Goal: Check status: Check status

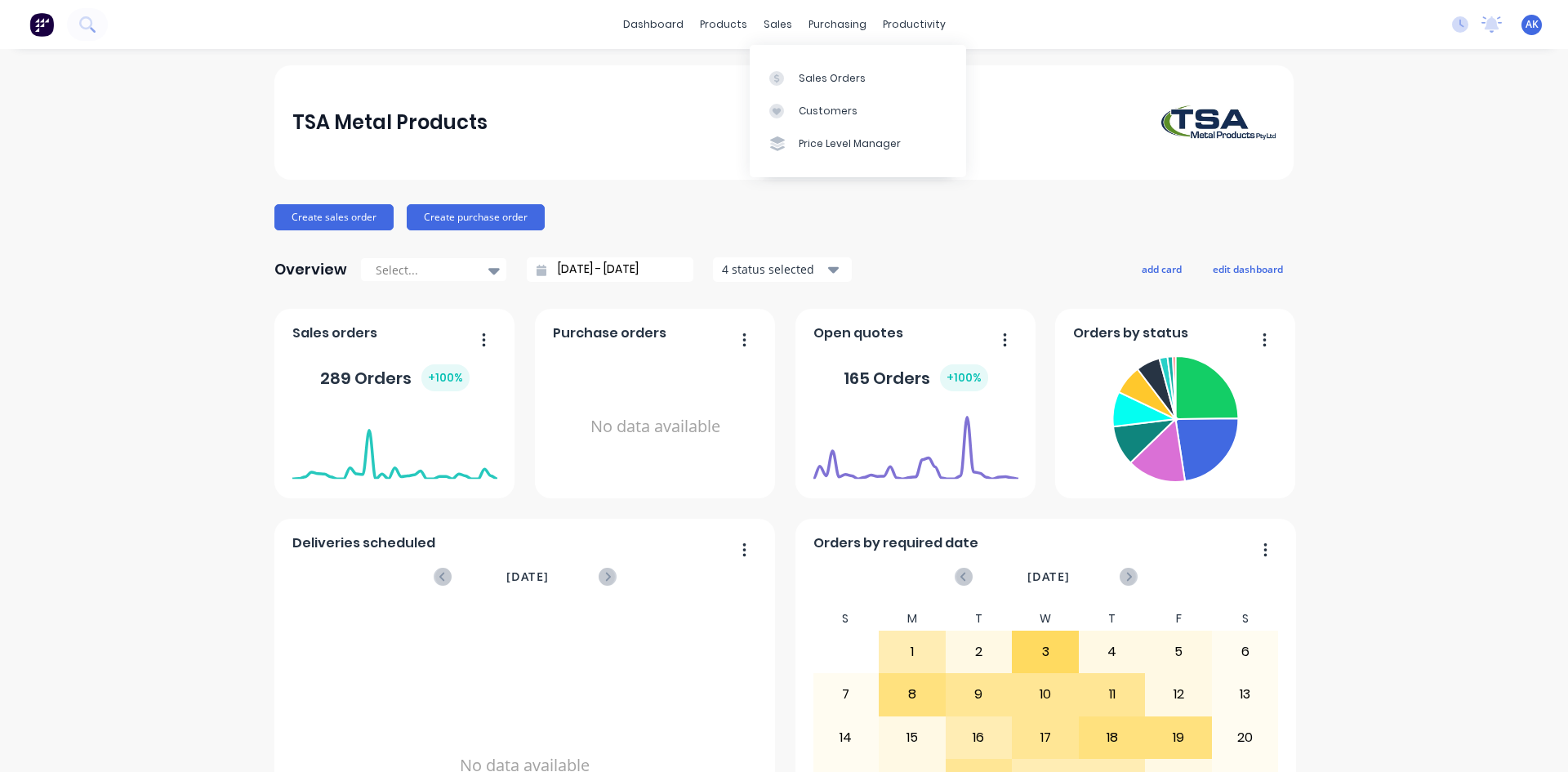
drag, startPoint x: 773, startPoint y: 23, endPoint x: 789, endPoint y: 58, distance: 38.5
click at [773, 23] on div "sales" at bounding box center [778, 25] width 45 height 25
drag, startPoint x: 811, startPoint y: 82, endPoint x: 791, endPoint y: 79, distance: 20.2
click at [811, 82] on div "Sales Orders" at bounding box center [832, 78] width 67 height 15
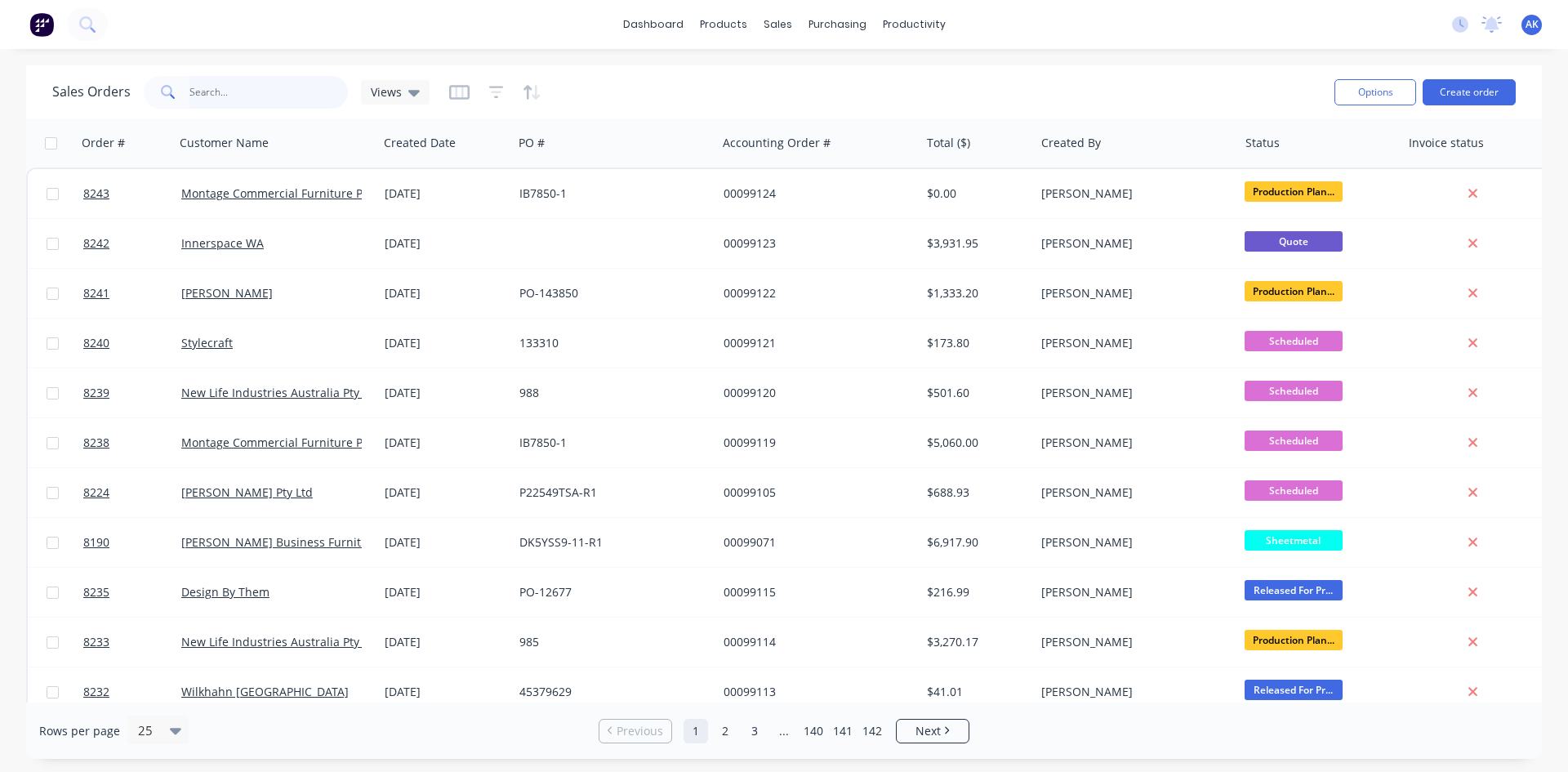
click at [303, 92] on input "text" at bounding box center [269, 92] width 159 height 33
type input "99120"
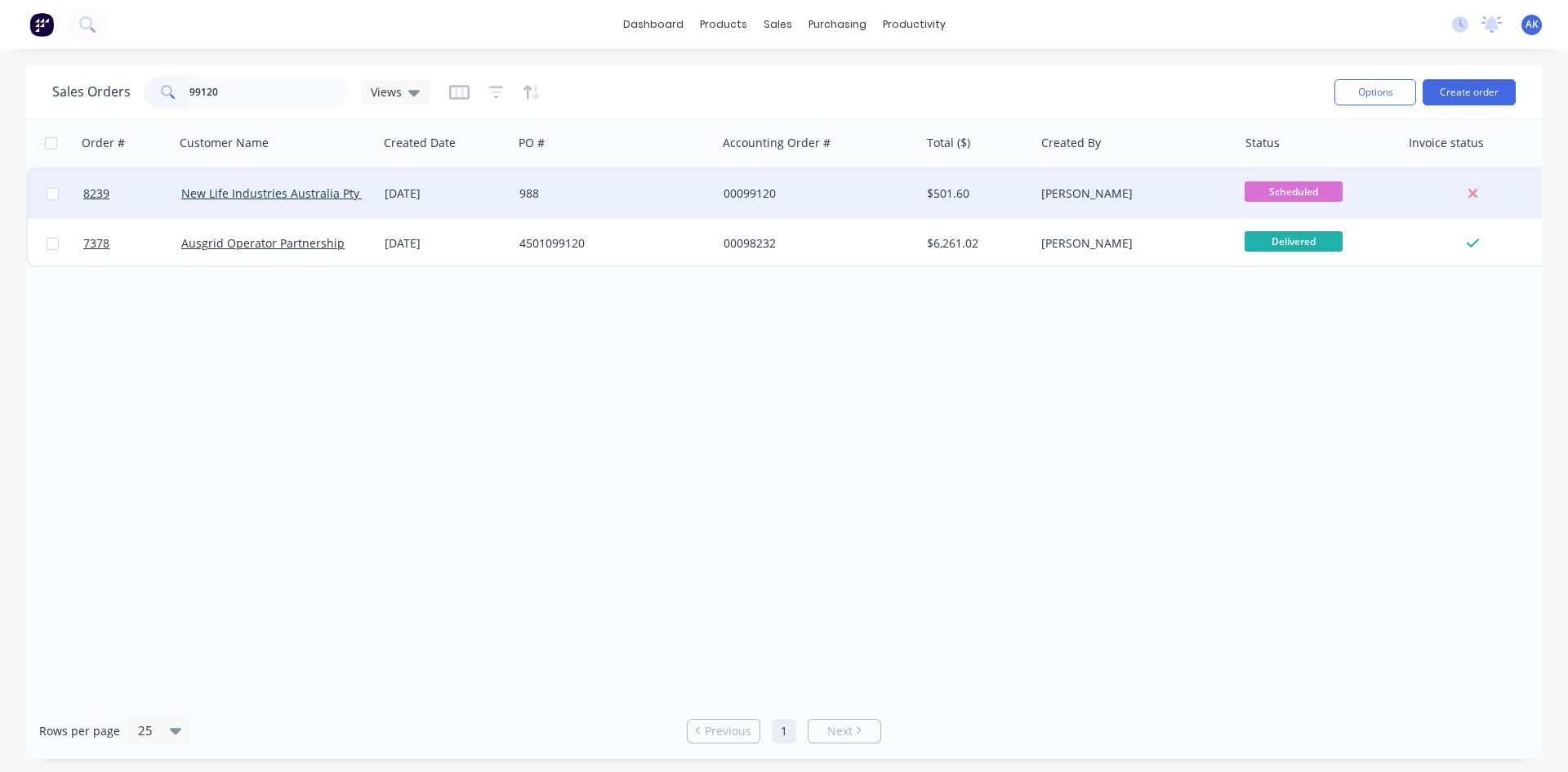
click at [507, 191] on div "[DATE]" at bounding box center [446, 193] width 122 height 17
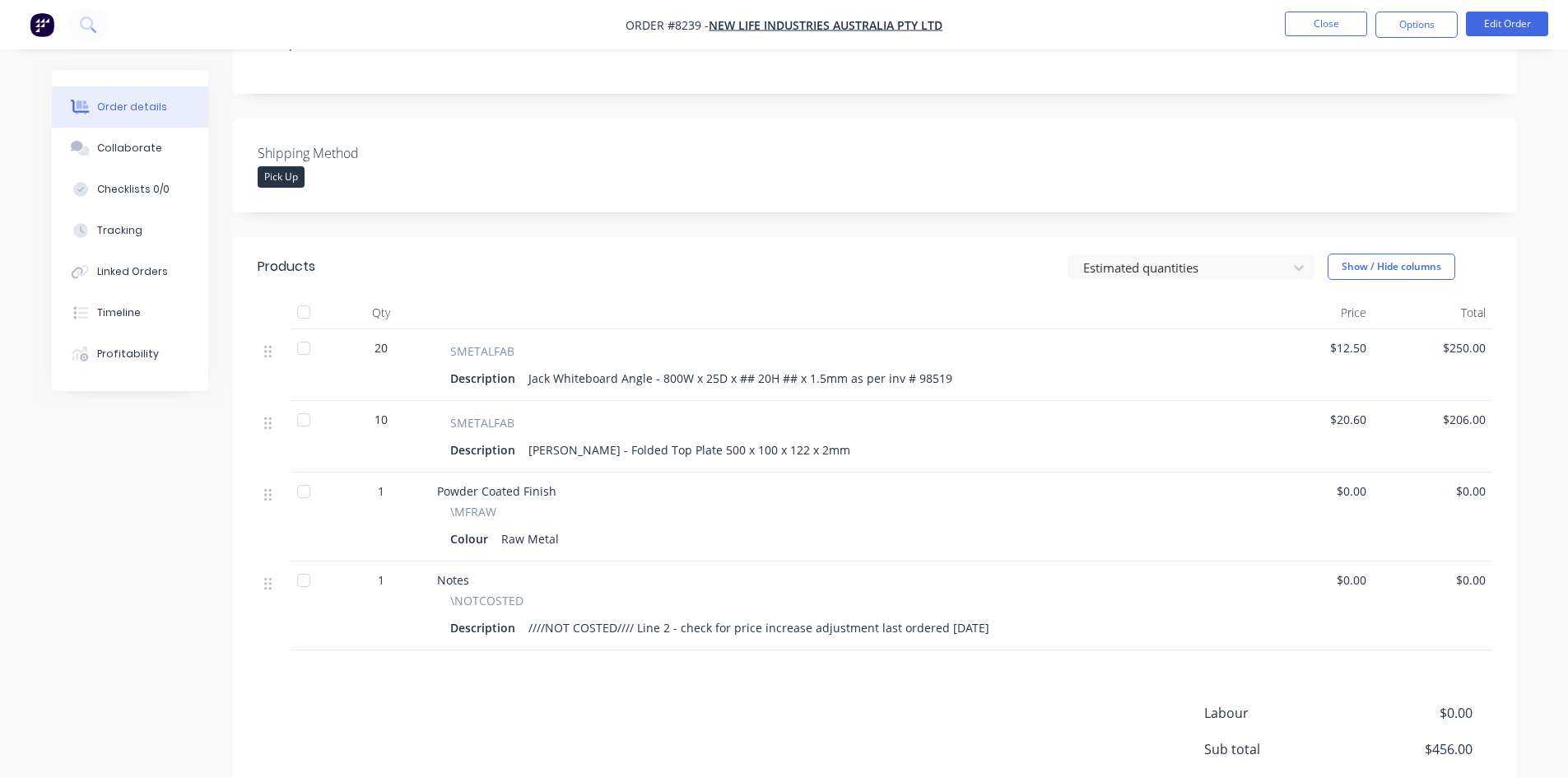
scroll to position [329, 0]
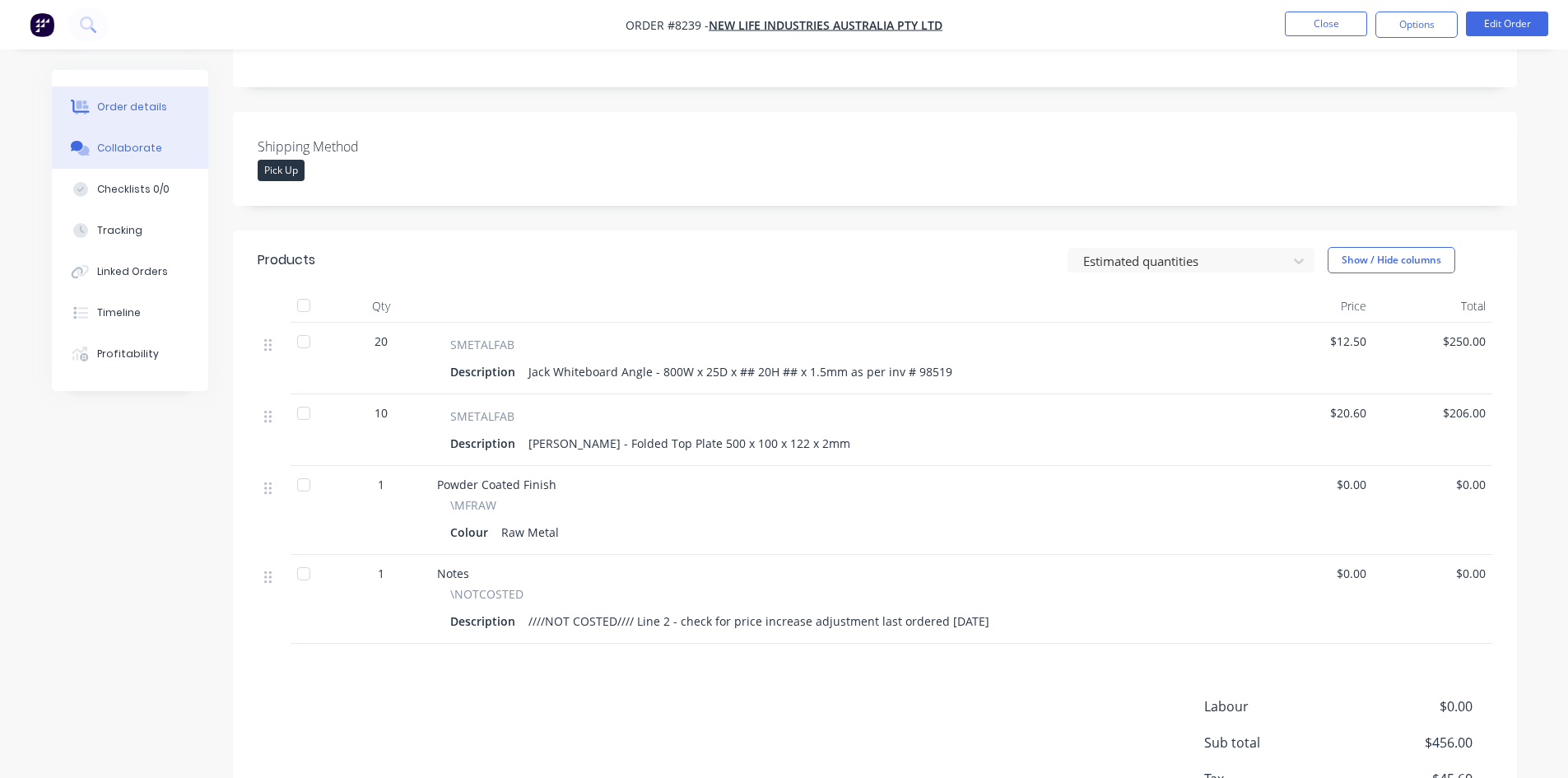
click at [130, 142] on div "Collaborate" at bounding box center [129, 148] width 65 height 15
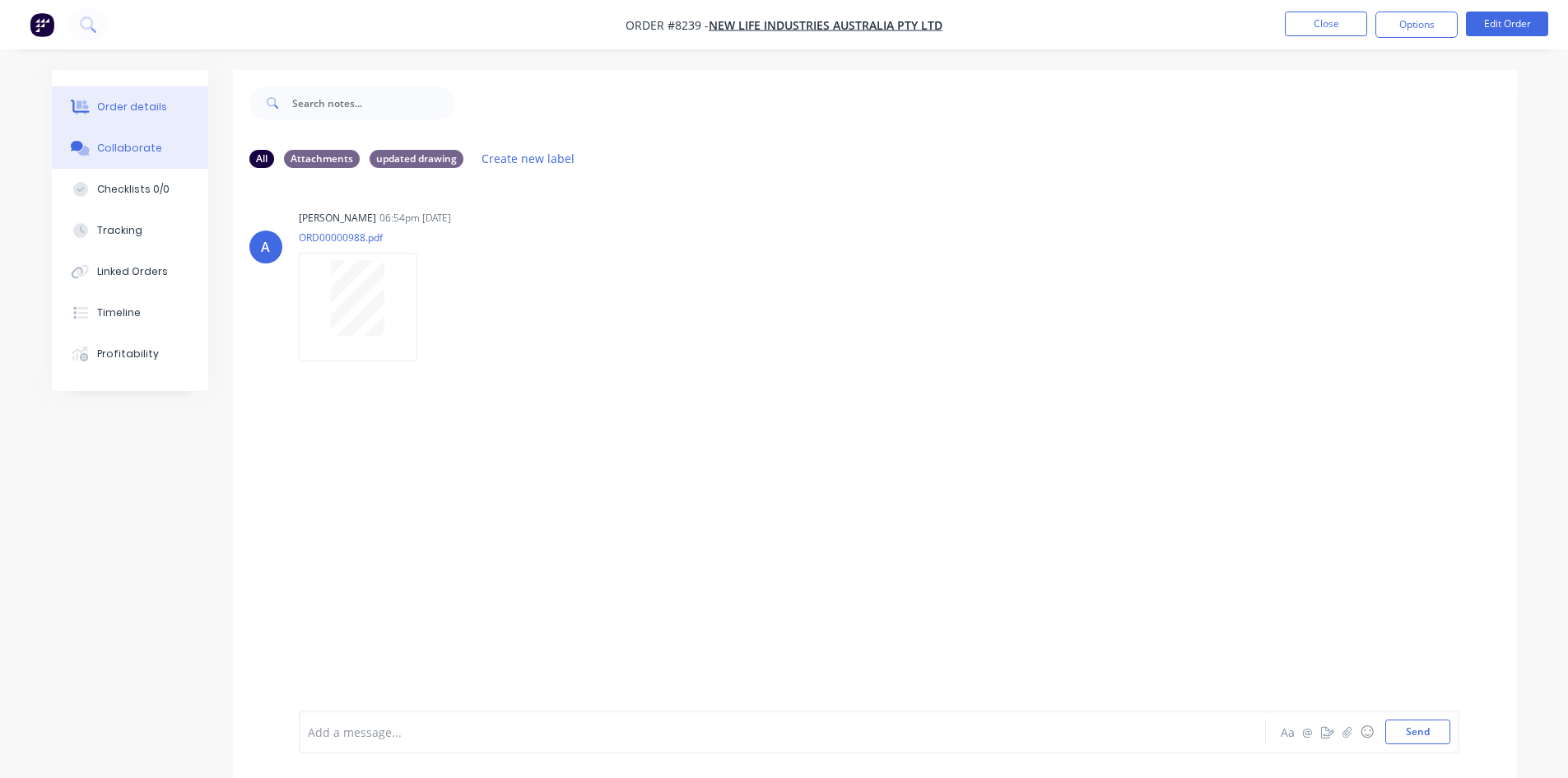
click at [160, 113] on div "Order details" at bounding box center [131, 107] width 70 height 15
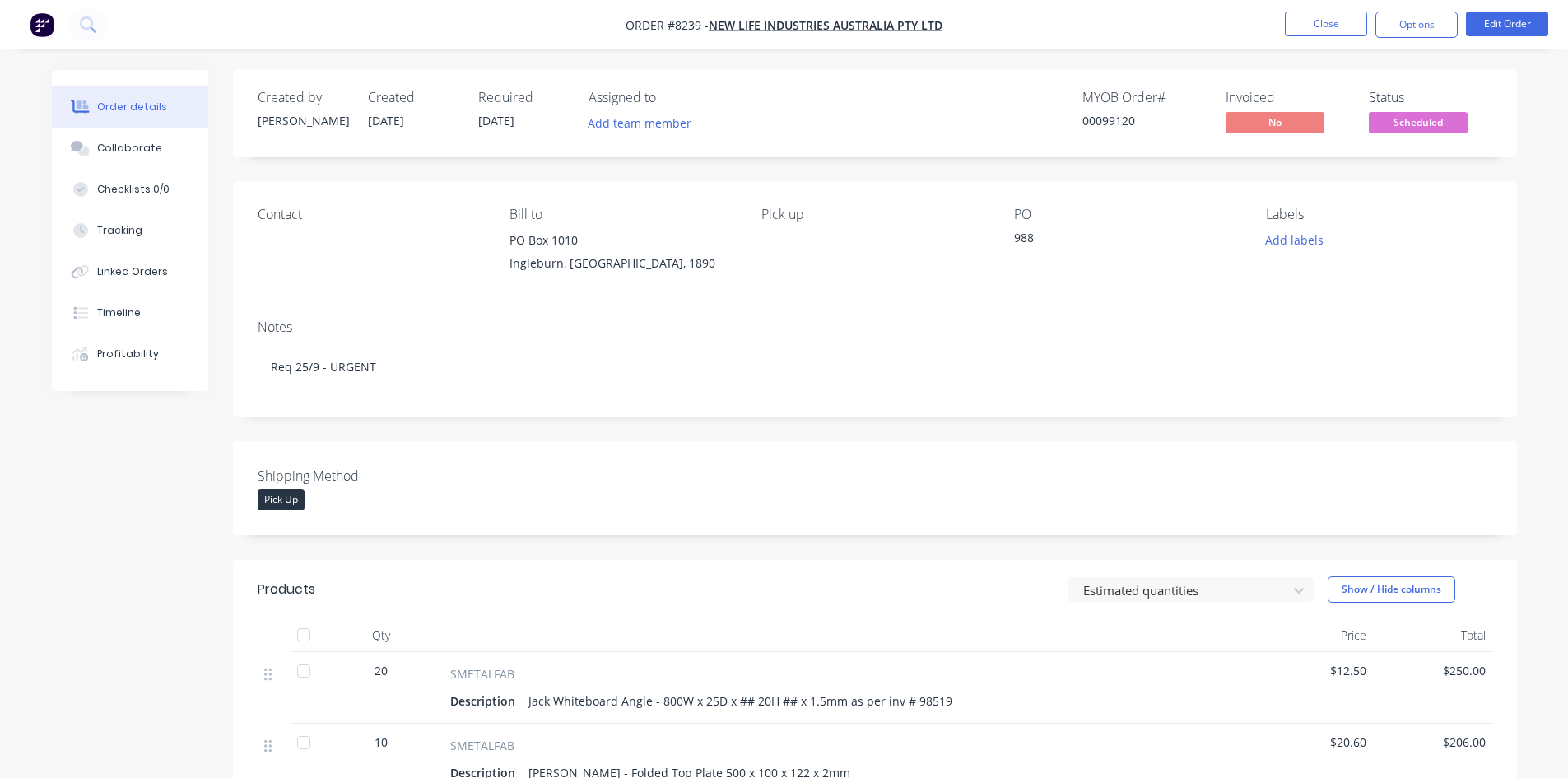
click at [1402, 114] on span "Scheduled" at bounding box center [1418, 122] width 99 height 20
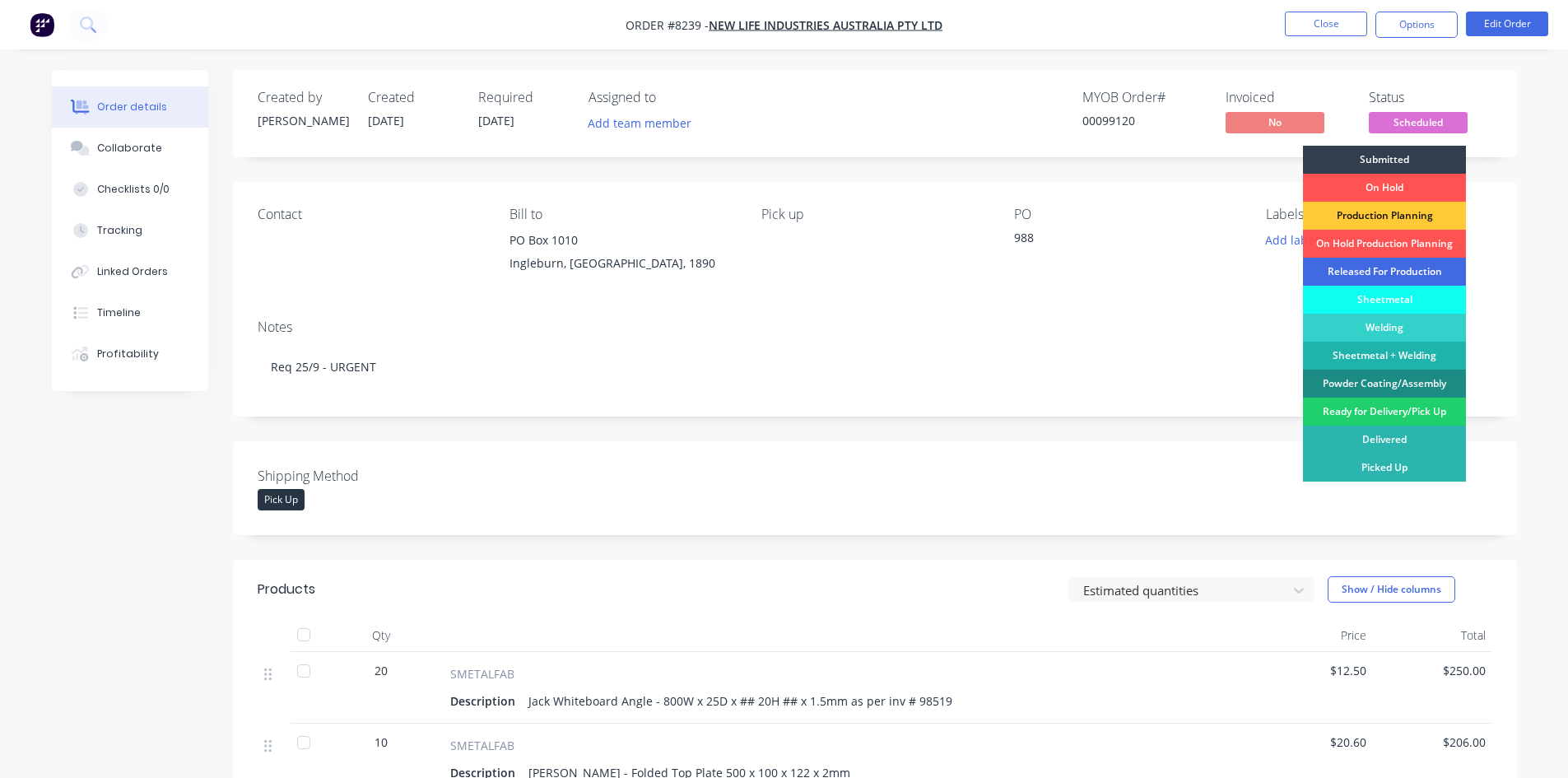
click at [1382, 268] on div "Released For Production" at bounding box center [1385, 272] width 163 height 28
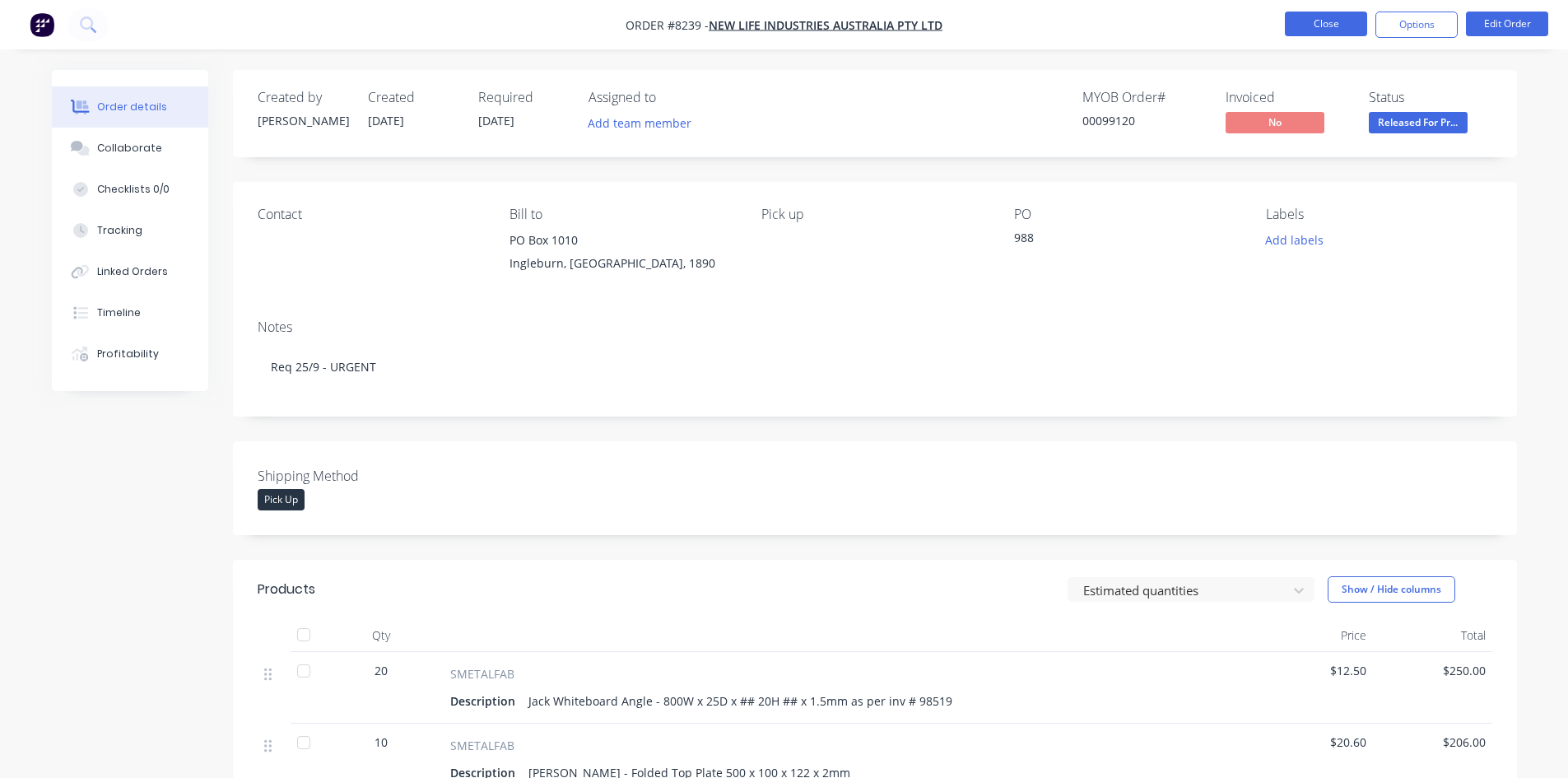
click at [1335, 20] on button "Close" at bounding box center [1326, 24] width 83 height 25
